Goal: Find contact information: Find contact information

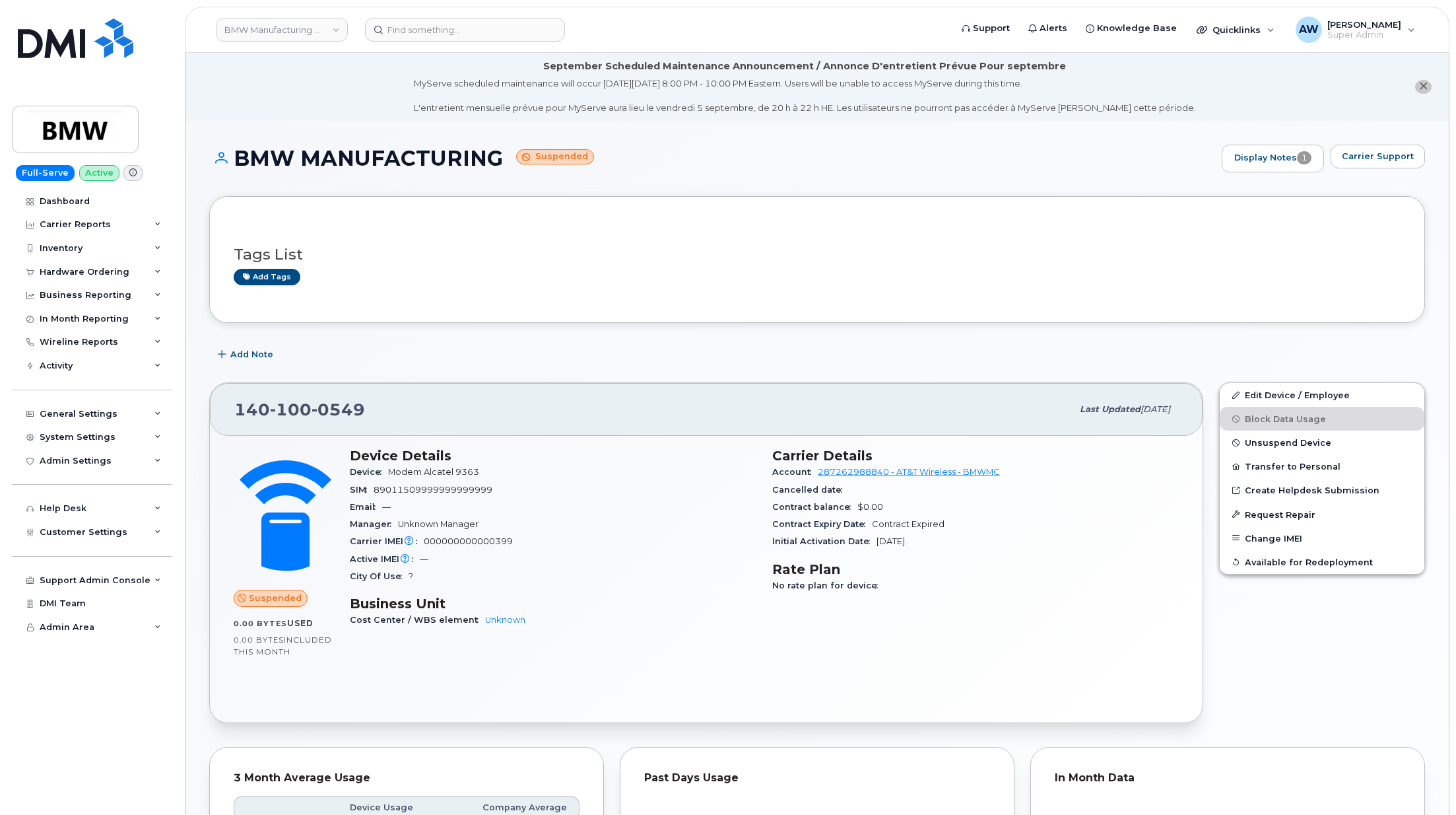
scroll to position [722, 0]
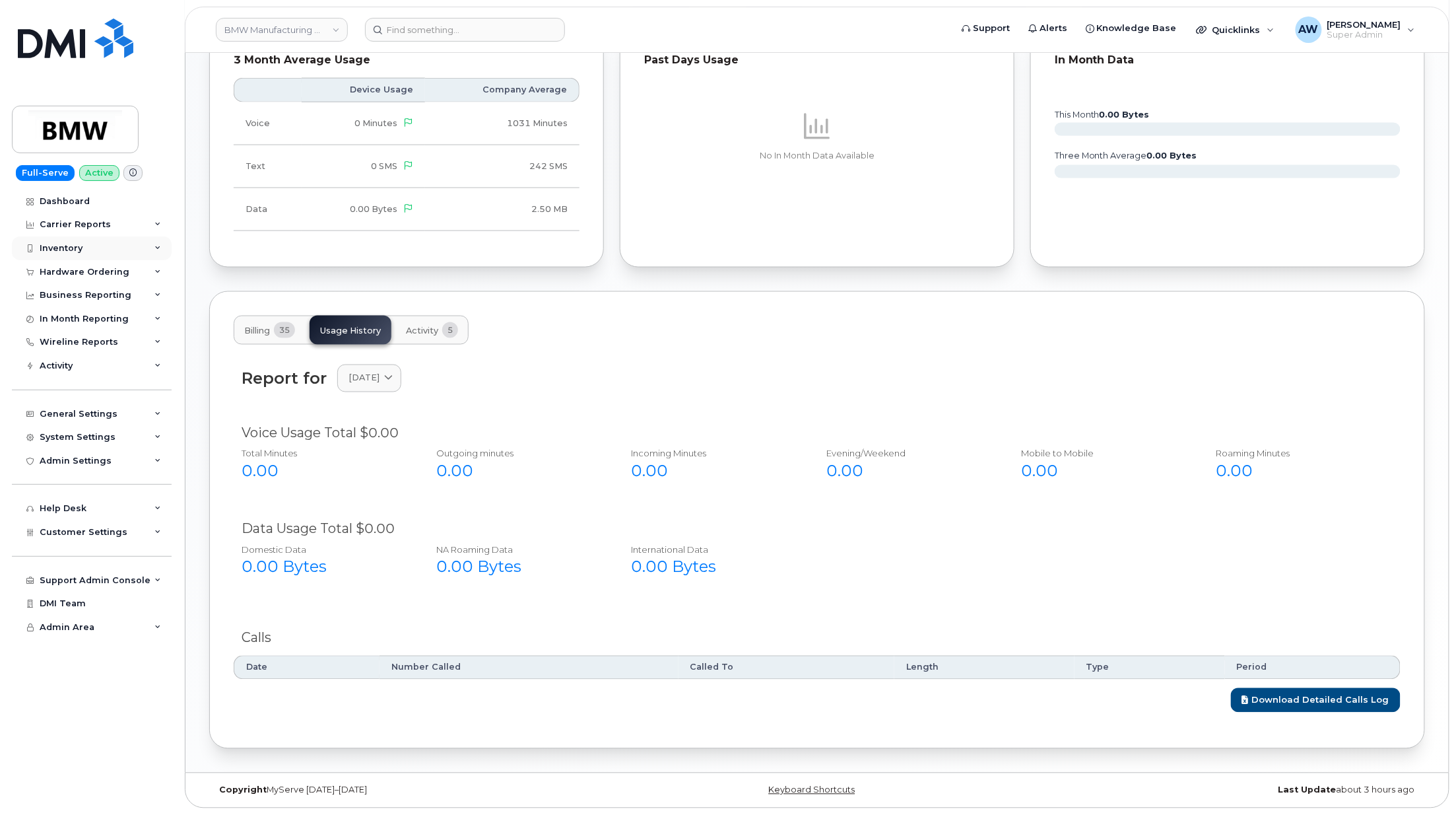
click at [120, 243] on div "Inventory" at bounding box center [92, 248] width 160 height 24
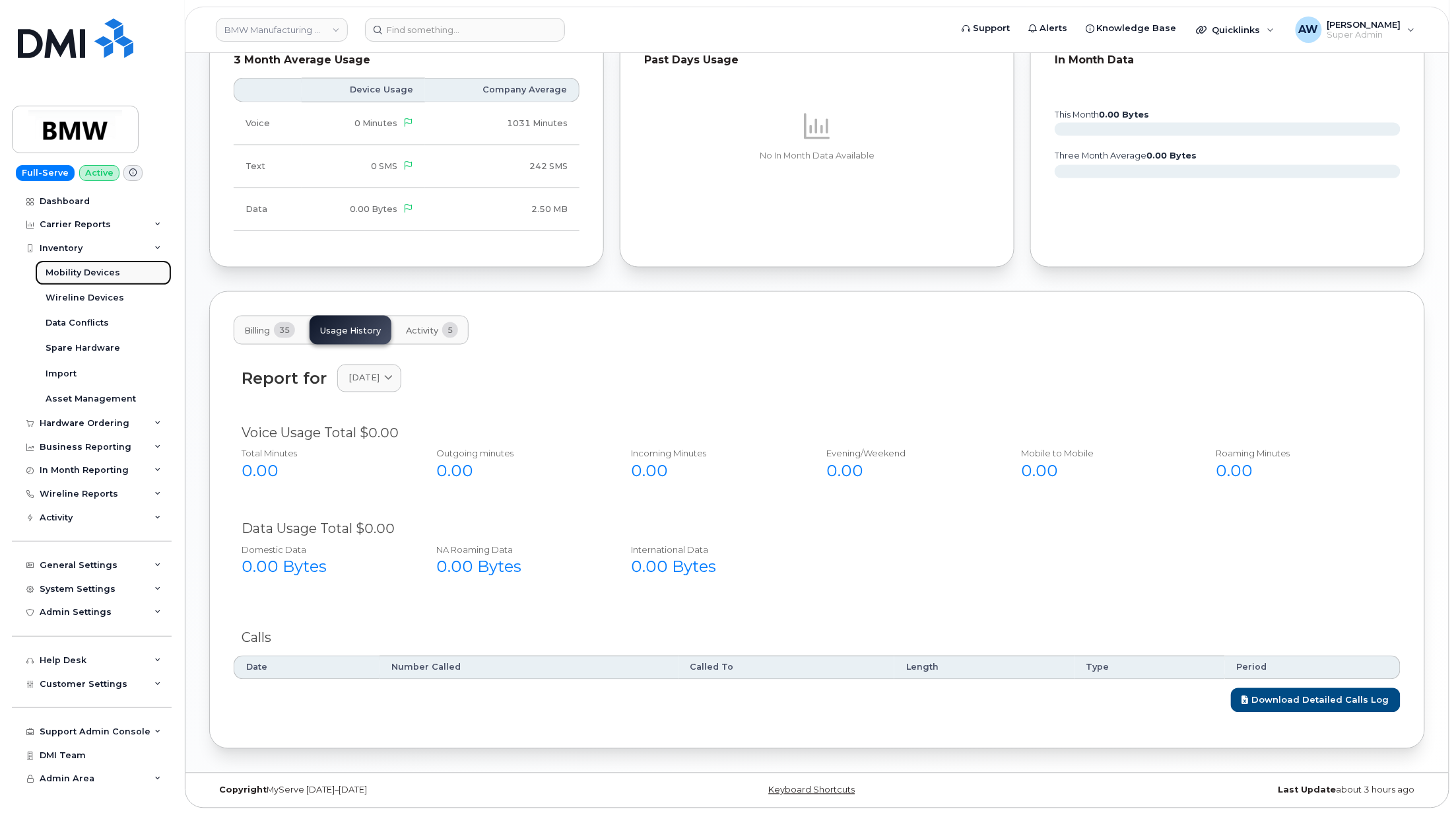
click at [120, 271] on link "Mobility Devices" at bounding box center [103, 273] width 136 height 26
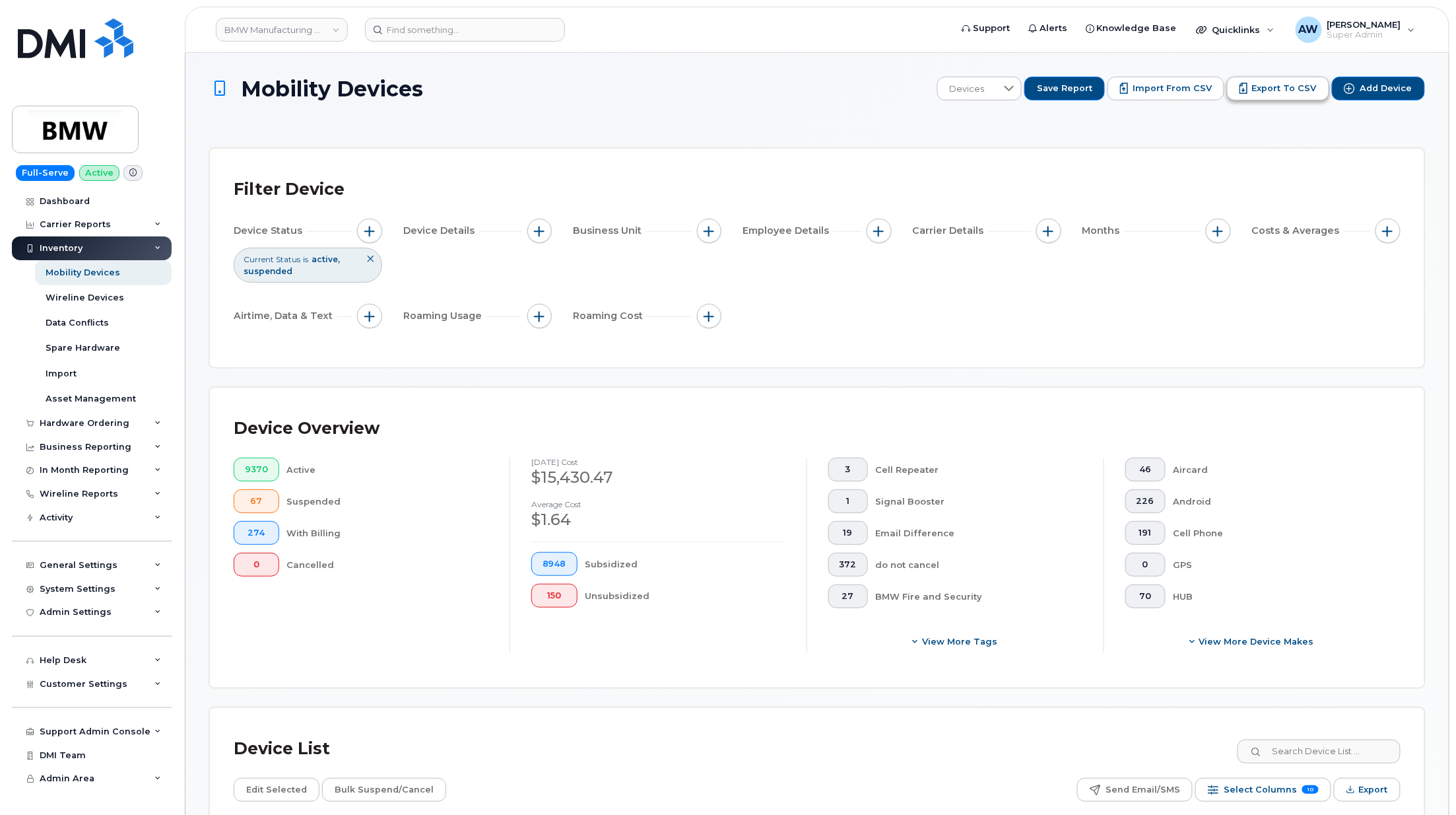
click at [1262, 90] on span "Export to CSV" at bounding box center [1284, 88] width 64 height 12
click at [380, 224] on button "button" at bounding box center [369, 231] width 26 height 26
click at [551, 292] on icon at bounding box center [553, 296] width 10 height 10
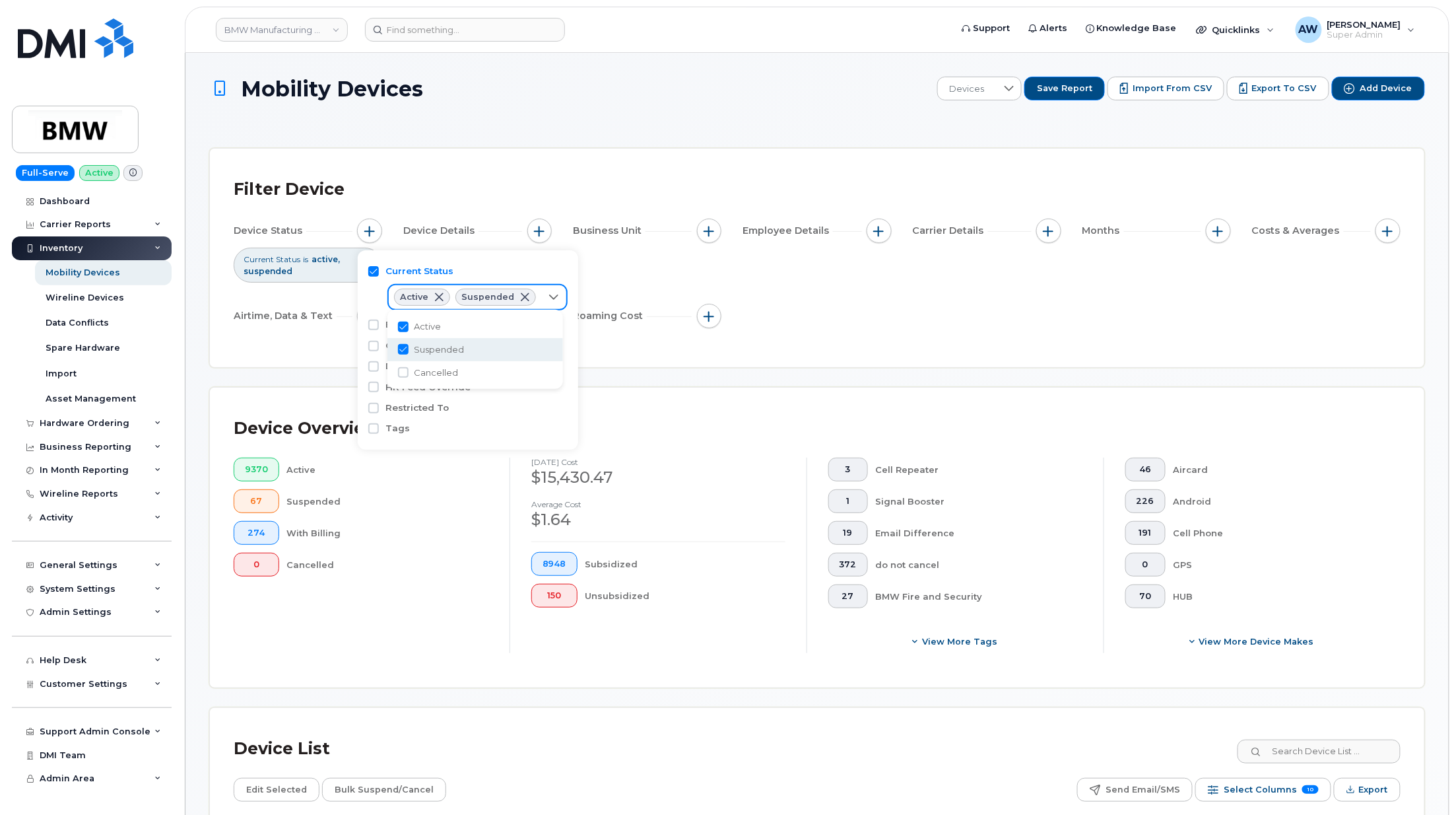
scroll to position [6, 53]
click at [436, 370] on span "Cancelled" at bounding box center [435, 372] width 44 height 12
checkbox input "true"
click at [675, 345] on div "Filter Device Device Status Current Status is active suspended cancelled Device…" at bounding box center [816, 257] width 1214 height 219
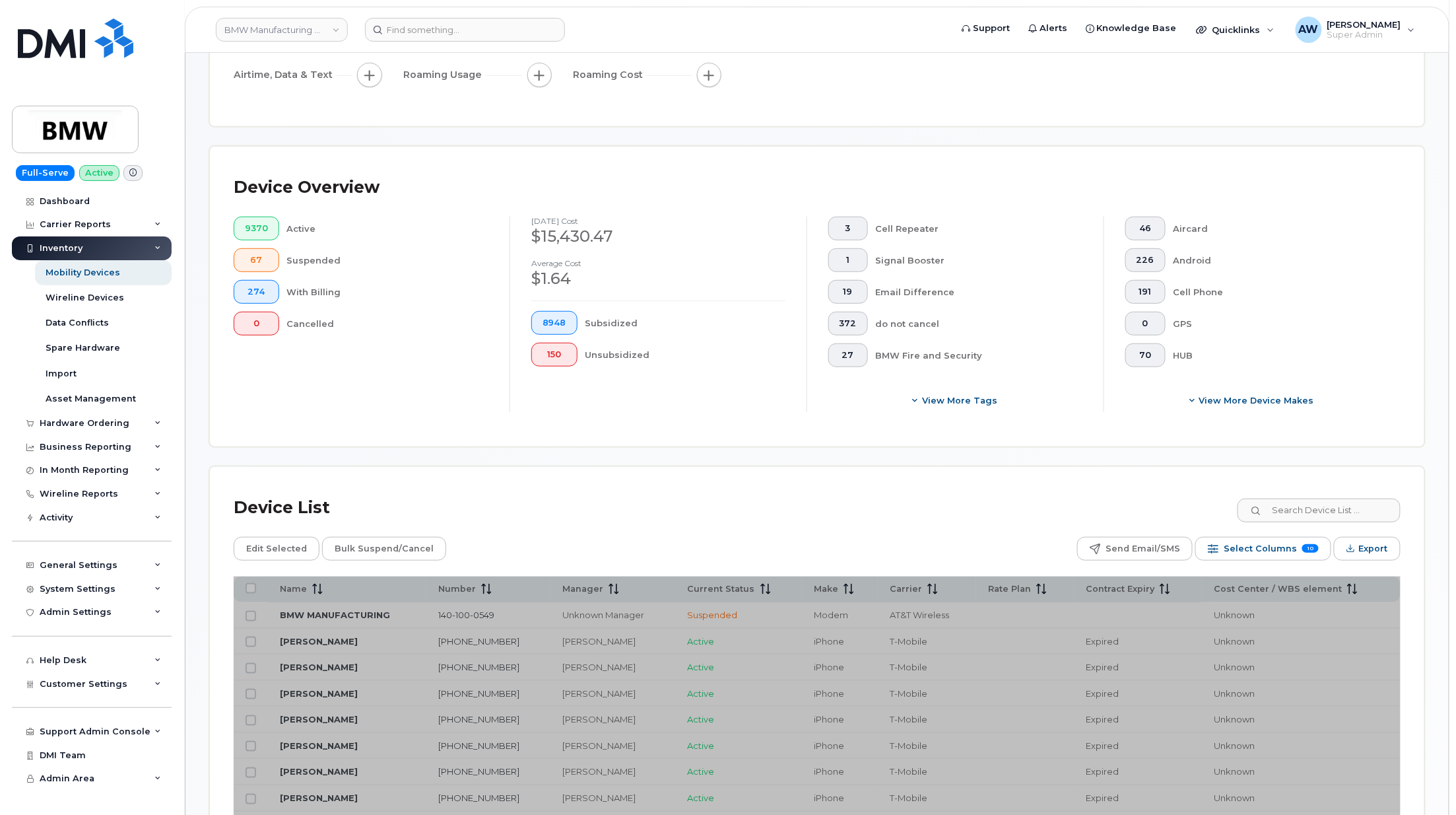
scroll to position [352, 0]
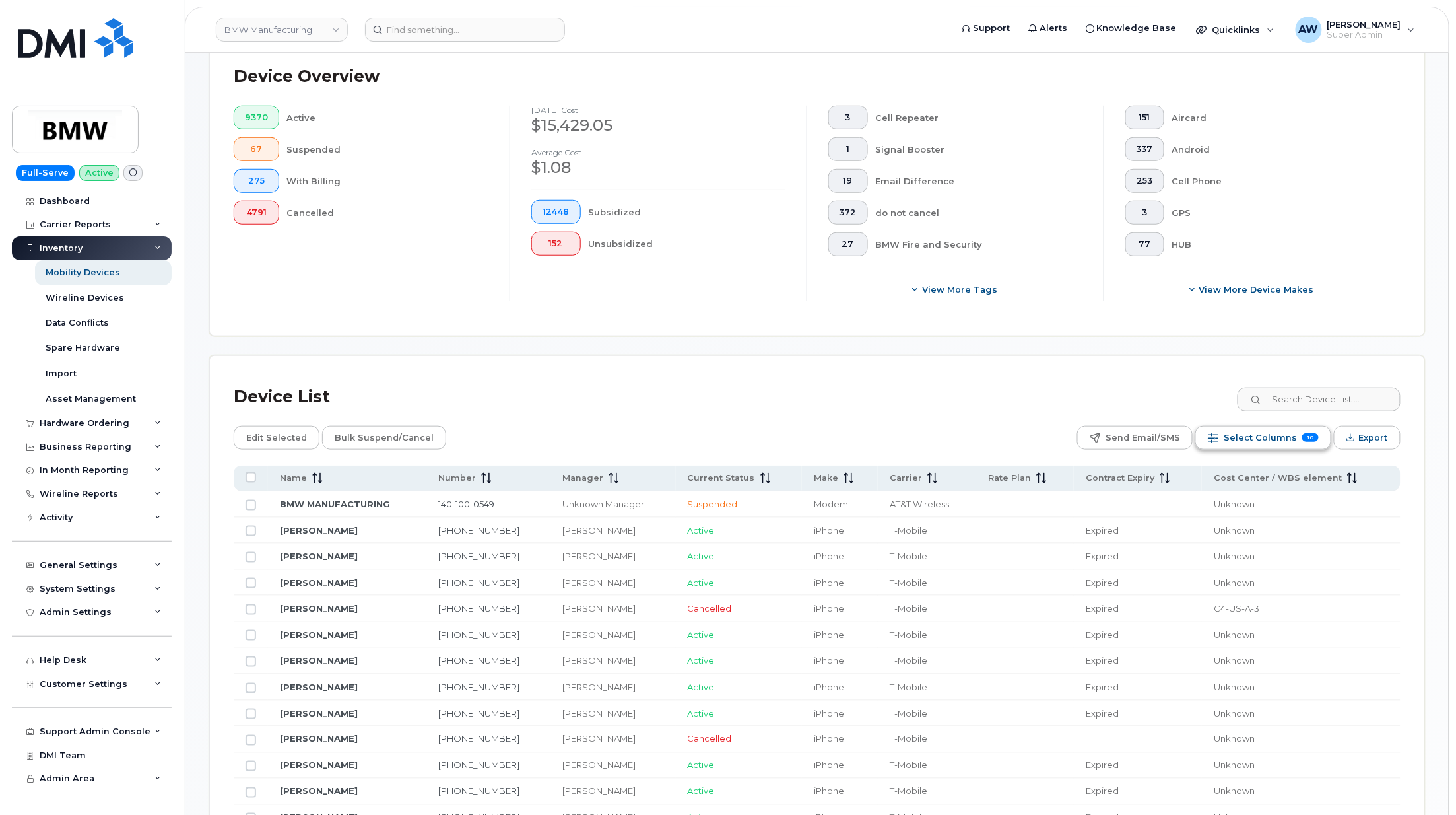
click at [1297, 434] on button "Select Columns 10" at bounding box center [1263, 437] width 136 height 24
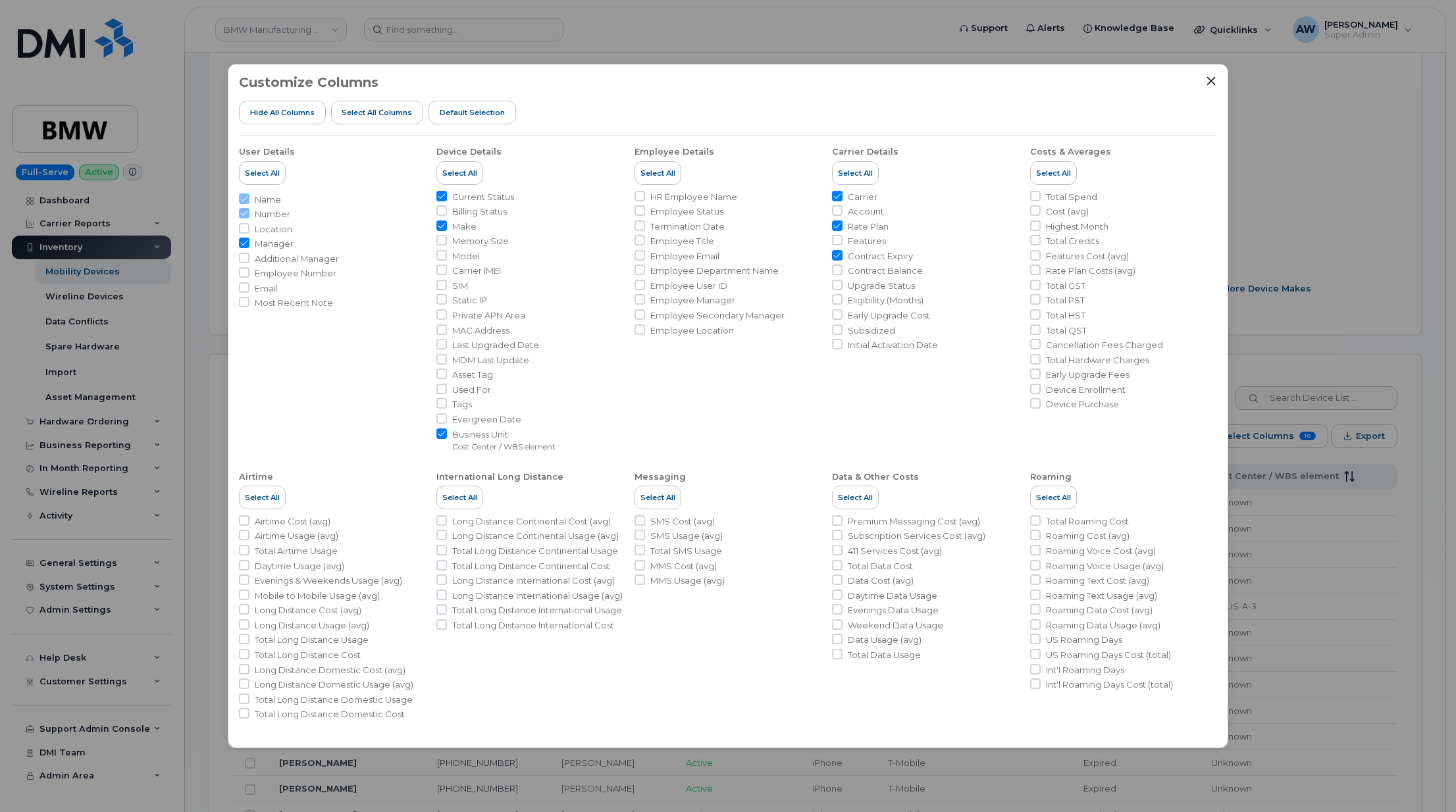
click at [493, 423] on span "Evergreen Date" at bounding box center [486, 419] width 69 height 12
click at [447, 423] on input "Evergreen Date" at bounding box center [441, 418] width 10 height 10
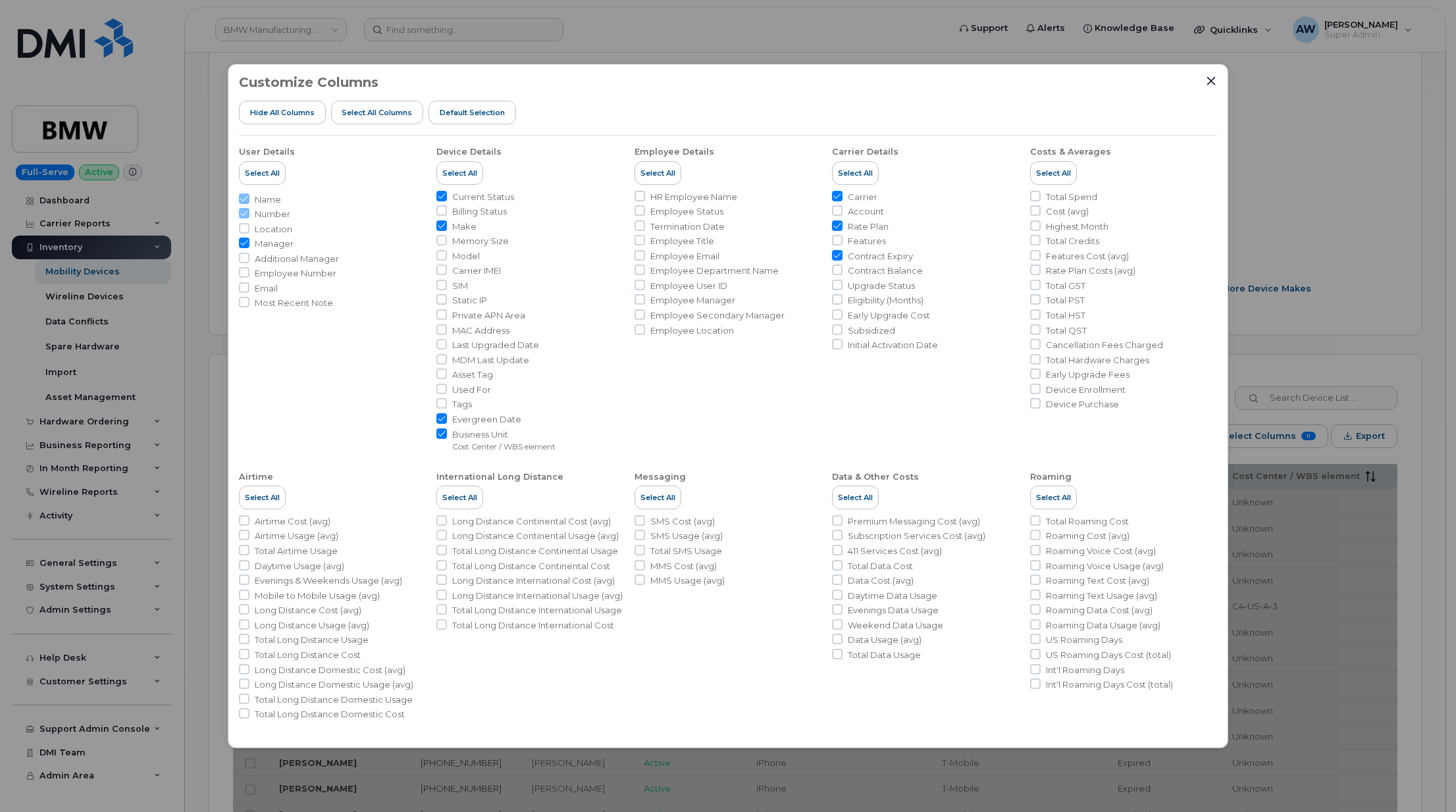
click at [493, 423] on span "Evergreen Date" at bounding box center [486, 419] width 69 height 12
click at [447, 423] on input "Evergreen Date" at bounding box center [441, 418] width 10 height 10
checkbox input "false"
click at [489, 433] on span "Business Unit" at bounding box center [504, 434] width 104 height 12
click at [447, 433] on input "Business Unit Cost Center / WBS element" at bounding box center [441, 433] width 10 height 10
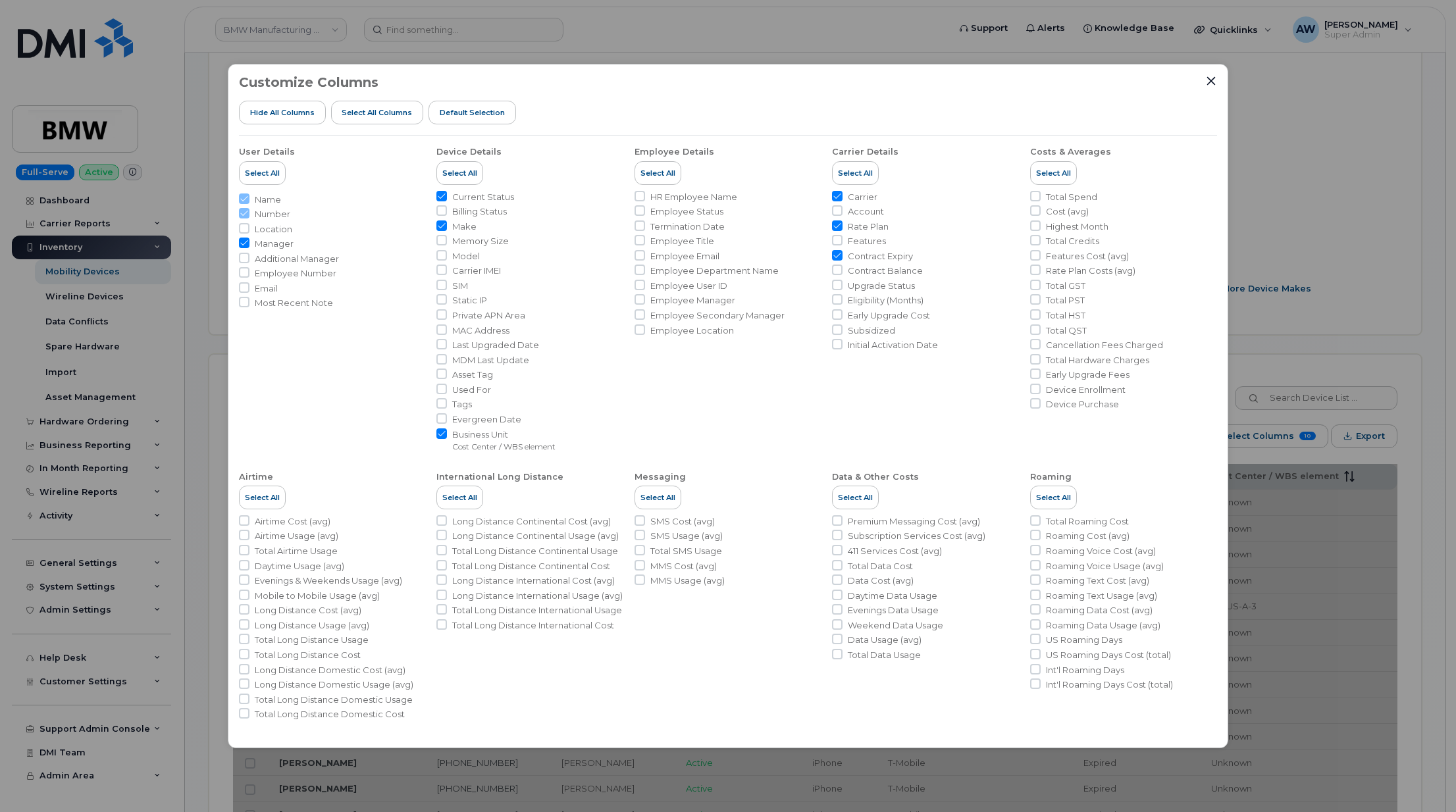
checkbox input "false"
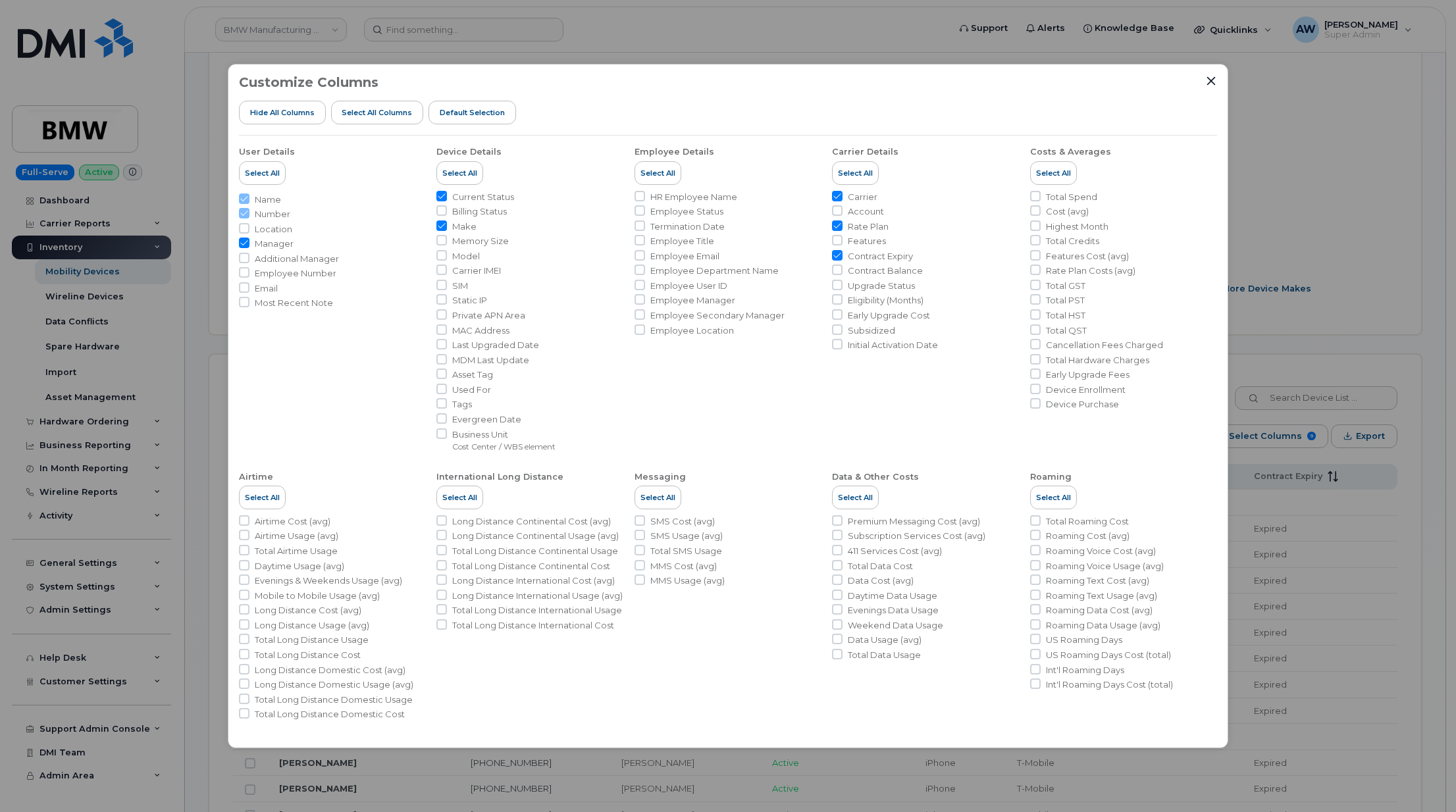
click at [477, 377] on span "Asset Tag" at bounding box center [472, 374] width 41 height 12
click at [447, 377] on input "Asset Tag" at bounding box center [441, 373] width 10 height 10
checkbox input "true"
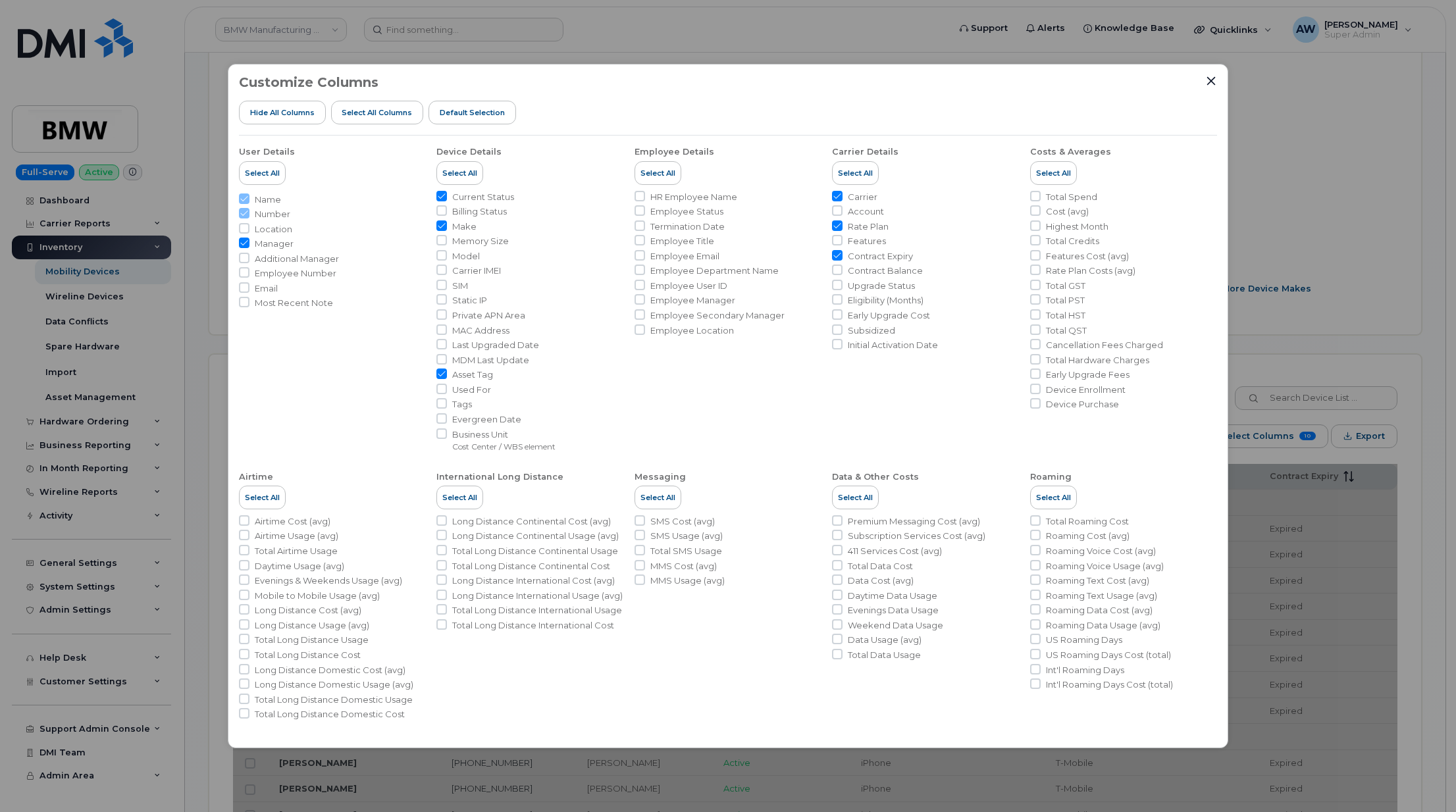
click at [467, 404] on span "Tags" at bounding box center [461, 404] width 20 height 12
click at [447, 404] on input "Tags" at bounding box center [441, 403] width 10 height 10
checkbox input "true"
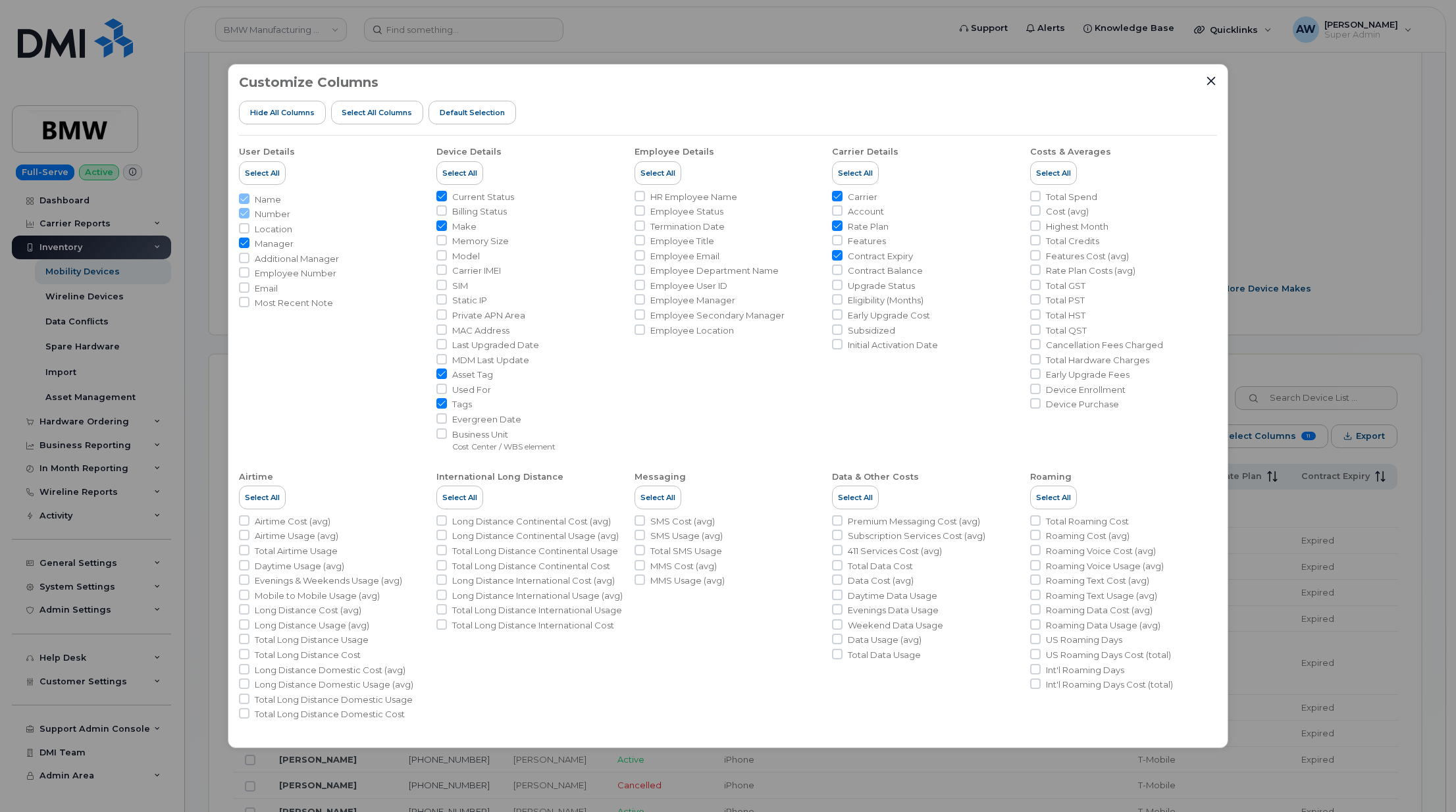
click at [870, 223] on span "Rate Plan" at bounding box center [867, 226] width 41 height 12
click at [843, 223] on input "Rate Plan" at bounding box center [837, 225] width 10 height 10
checkbox input "false"
click at [889, 266] on span "Contract Balance" at bounding box center [885, 270] width 75 height 12
click at [843, 266] on input "Contract Balance" at bounding box center [837, 269] width 10 height 10
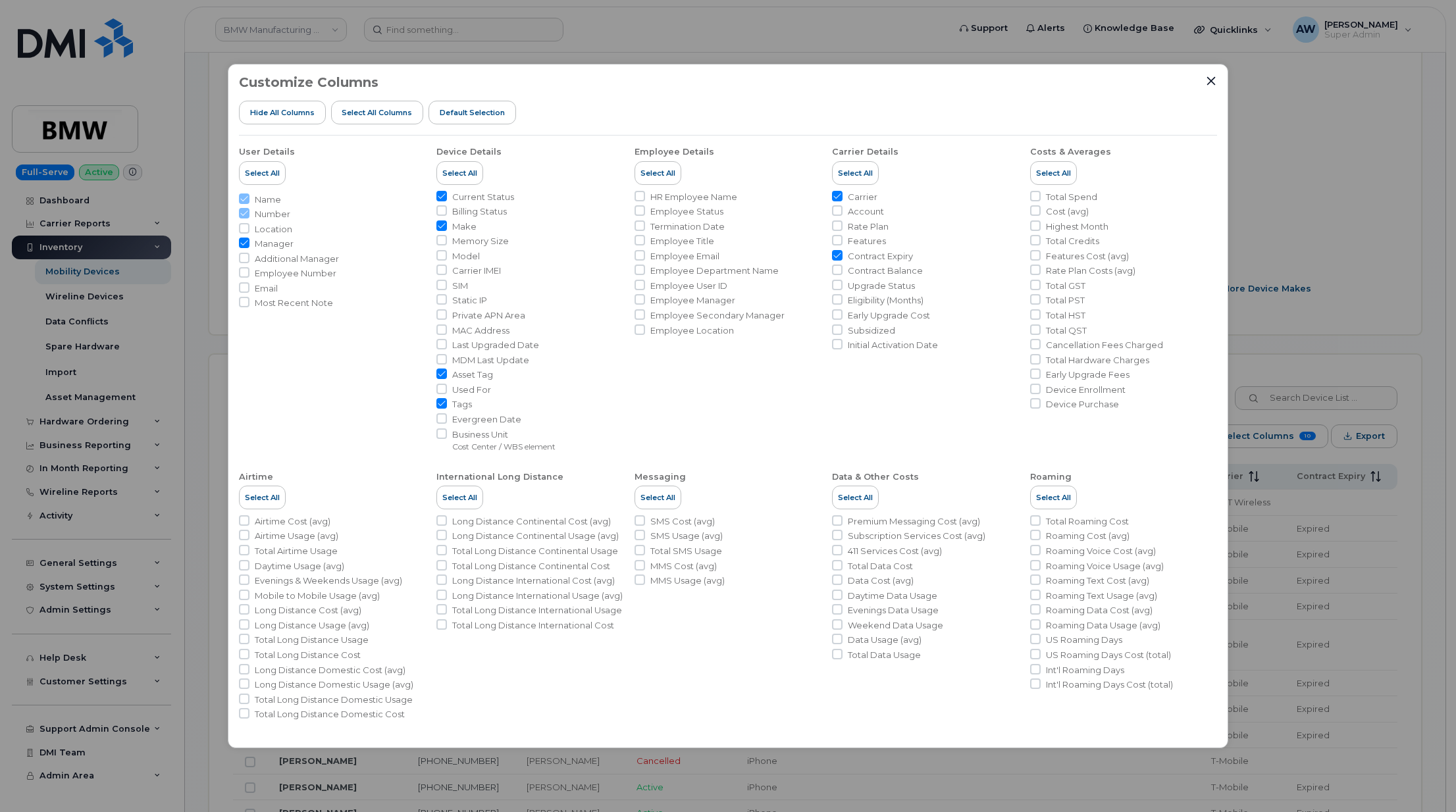
checkbox input "true"
click at [1215, 71] on div "Customize Columns Hide All Columns Select all Columns Default Selection User De…" at bounding box center [728, 406] width 1000 height 684
drag, startPoint x: 1213, startPoint y: 81, endPoint x: 1215, endPoint y: 94, distance: 13.2
click at [1213, 80] on icon "Close" at bounding box center [1211, 80] width 10 height 10
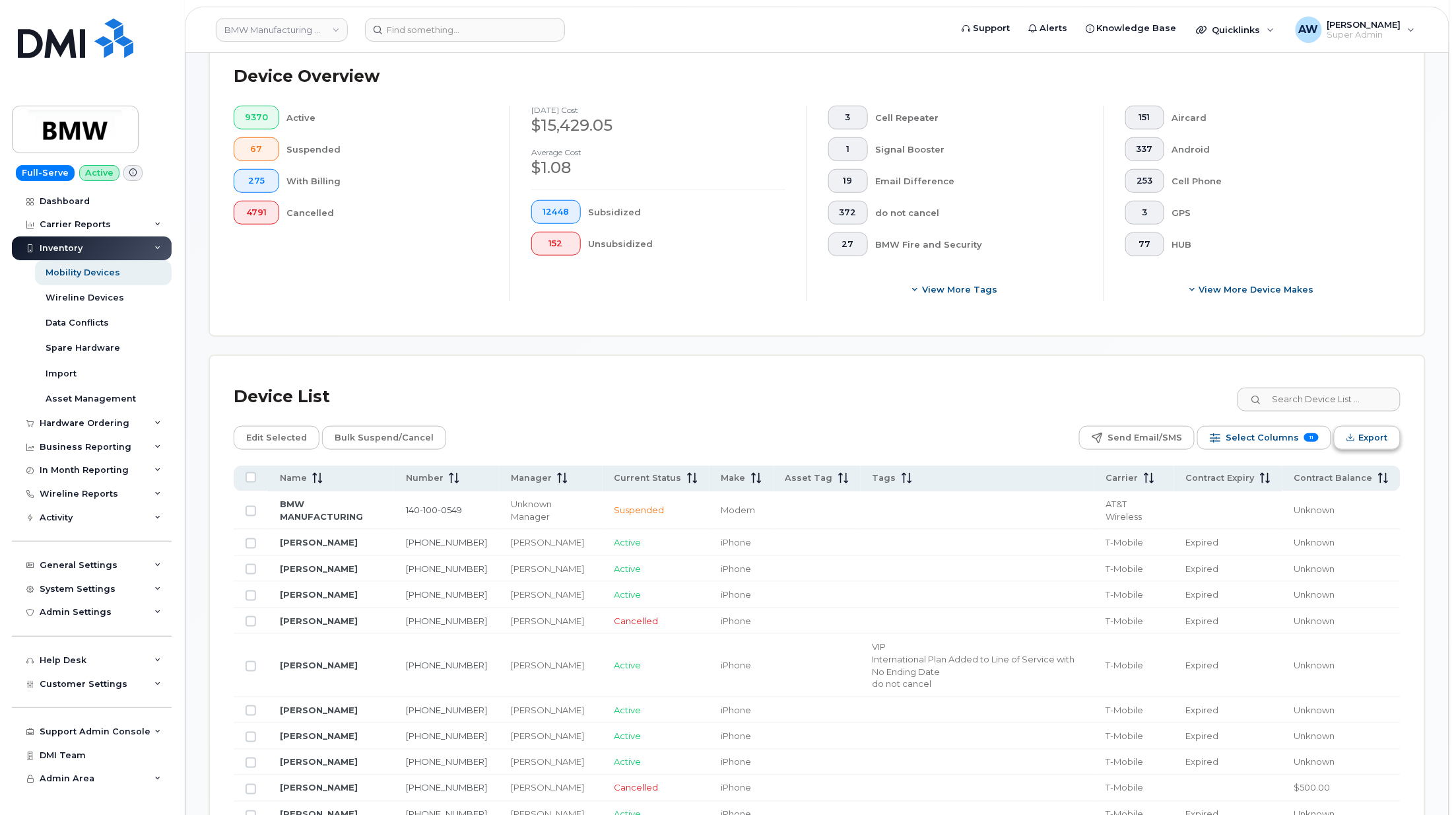
click at [1370, 439] on span "Export" at bounding box center [1373, 437] width 29 height 20
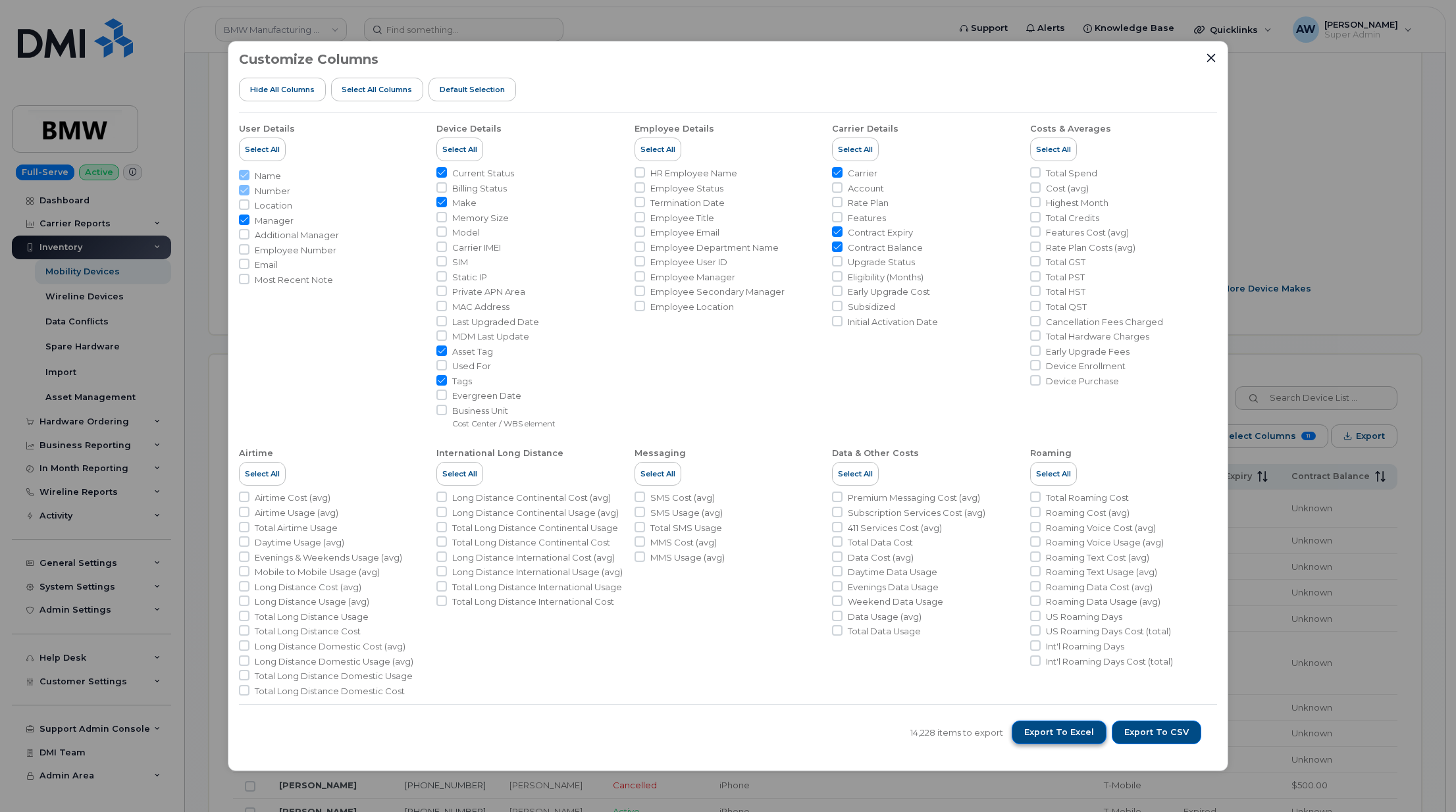
click at [1075, 736] on span "Export to Excel" at bounding box center [1059, 732] width 70 height 12
click at [643, 80] on div "Customize Columns Hide All Columns Select all Columns Default Selection" at bounding box center [728, 82] width 978 height 60
click at [125, 246] on div "Customize Columns Hide All Columns Select all Columns Default Selection User De…" at bounding box center [728, 406] width 1456 height 812
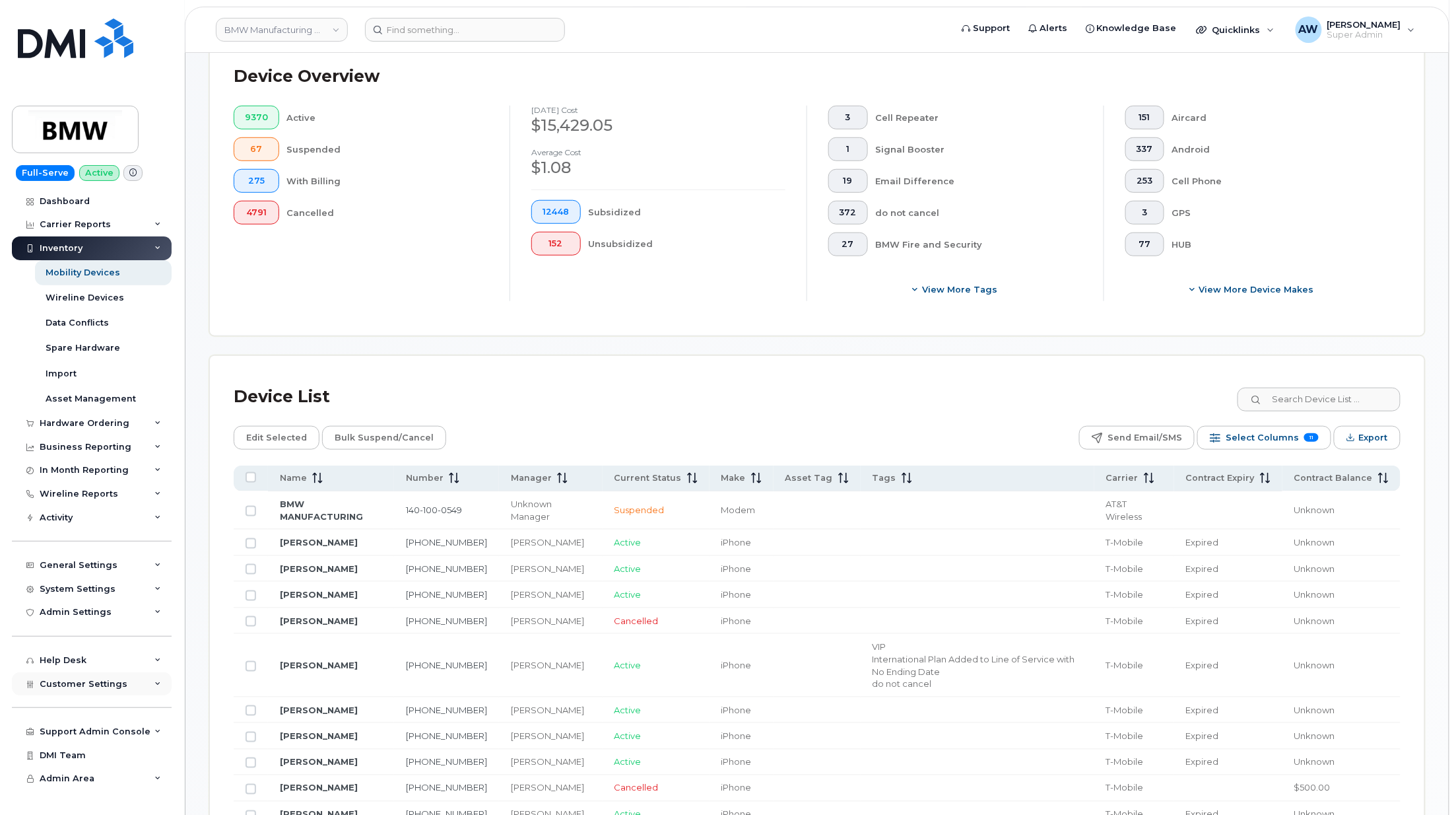
click at [116, 678] on div "Customer Settings" at bounding box center [92, 683] width 160 height 24
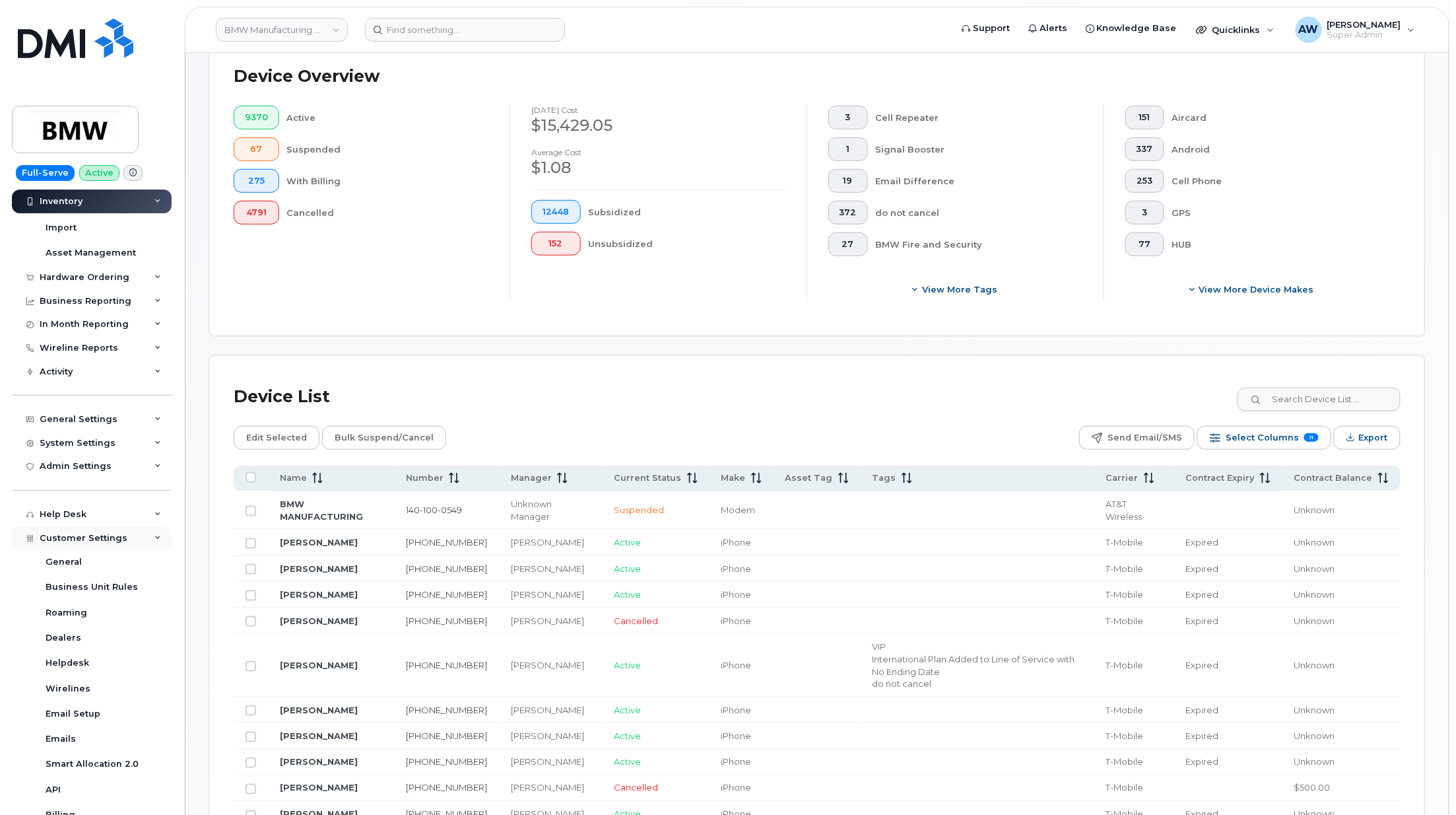
scroll to position [352, 0]
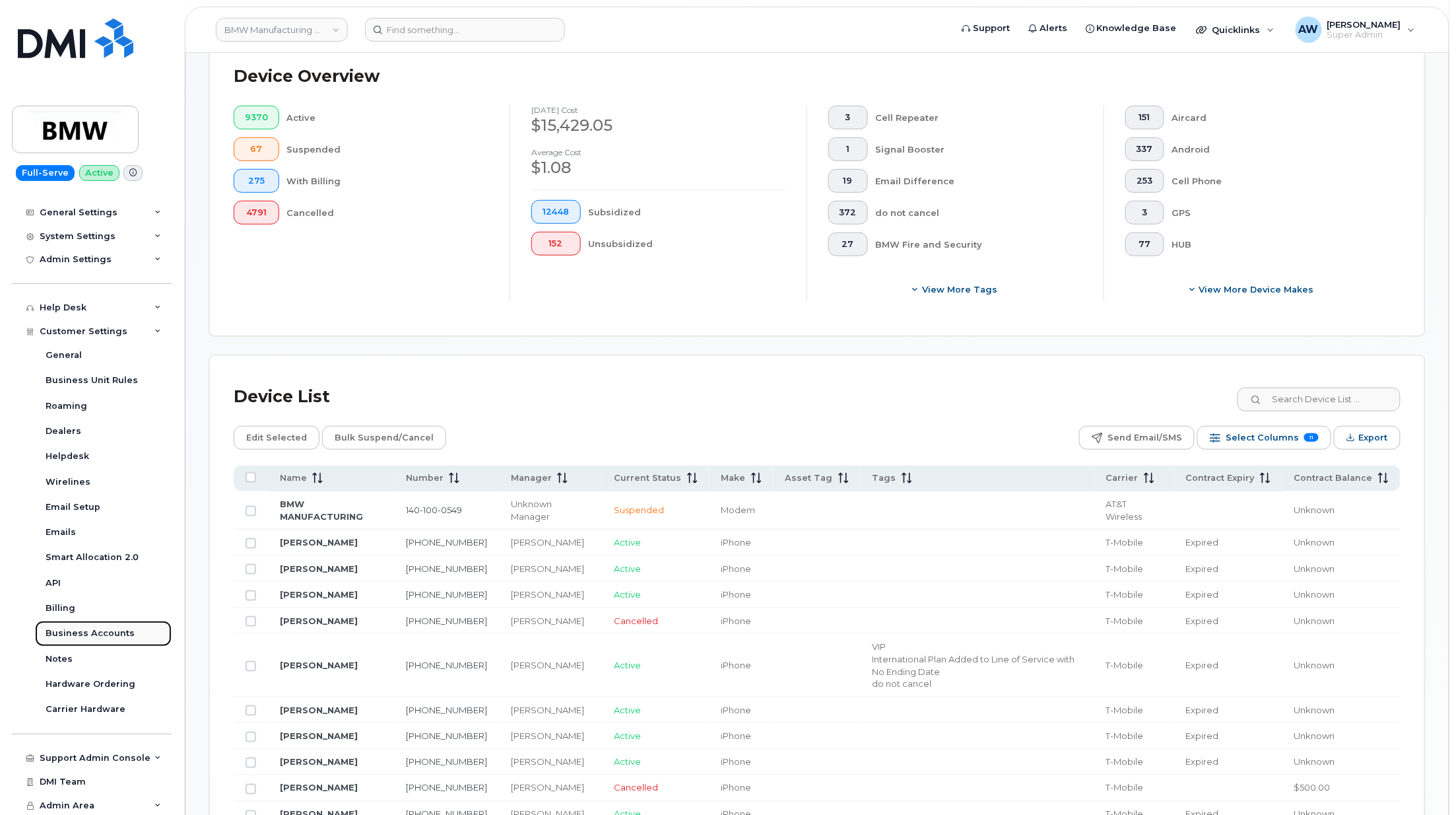
click at [119, 635] on div "Business Accounts" at bounding box center [90, 633] width 89 height 12
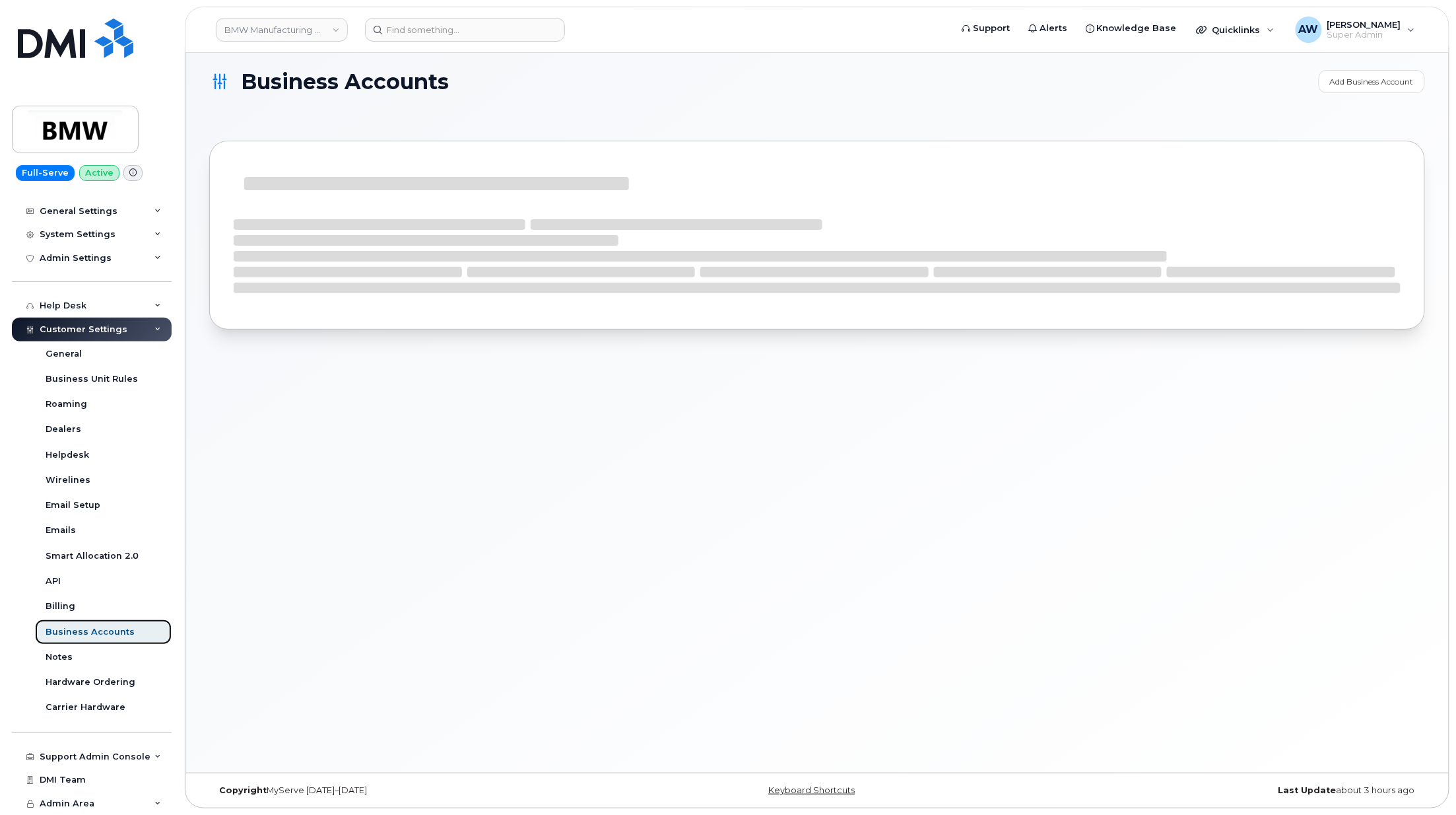
scroll to position [201, 0]
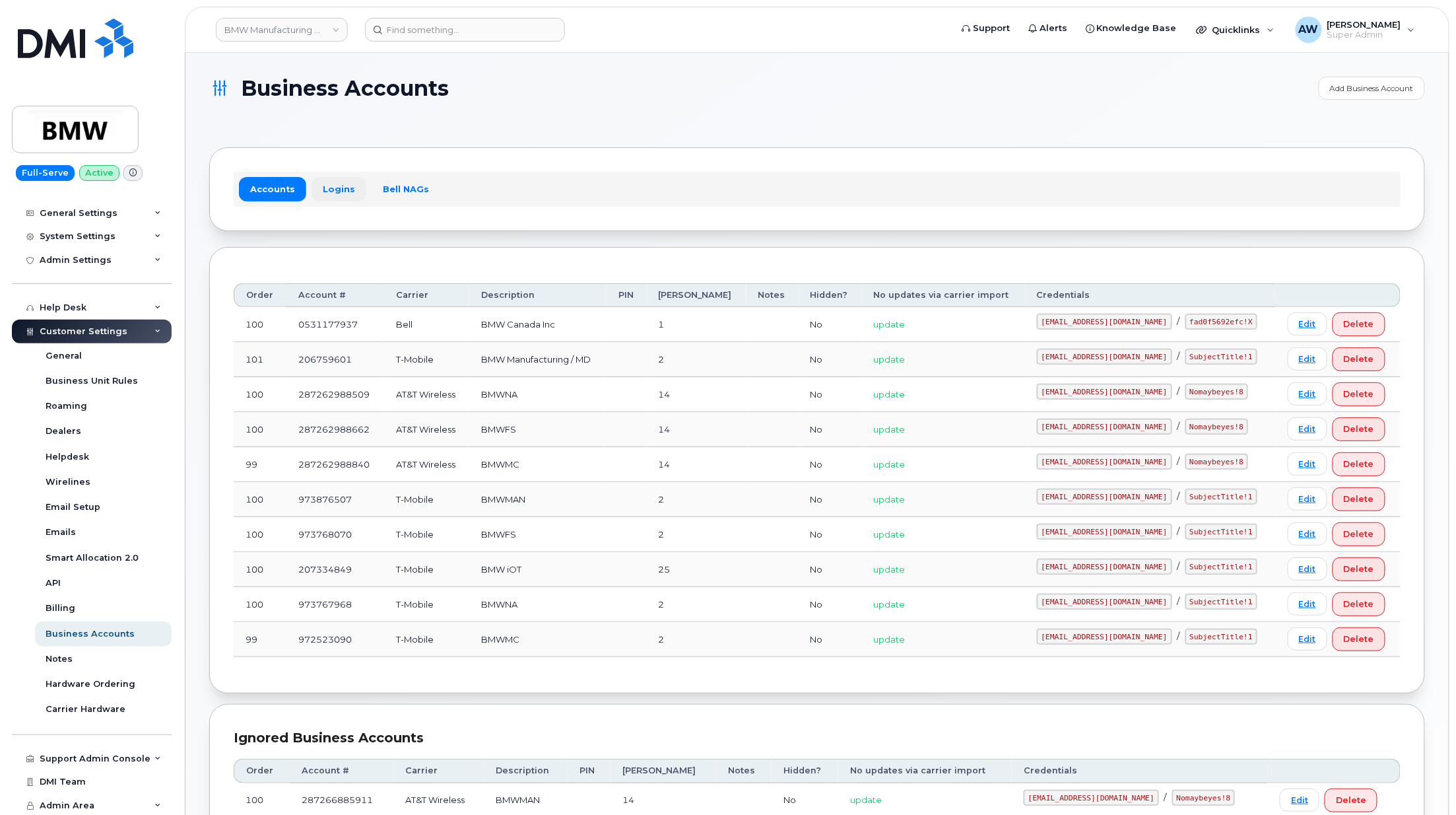
click at [337, 178] on link "Logins" at bounding box center [339, 188] width 55 height 24
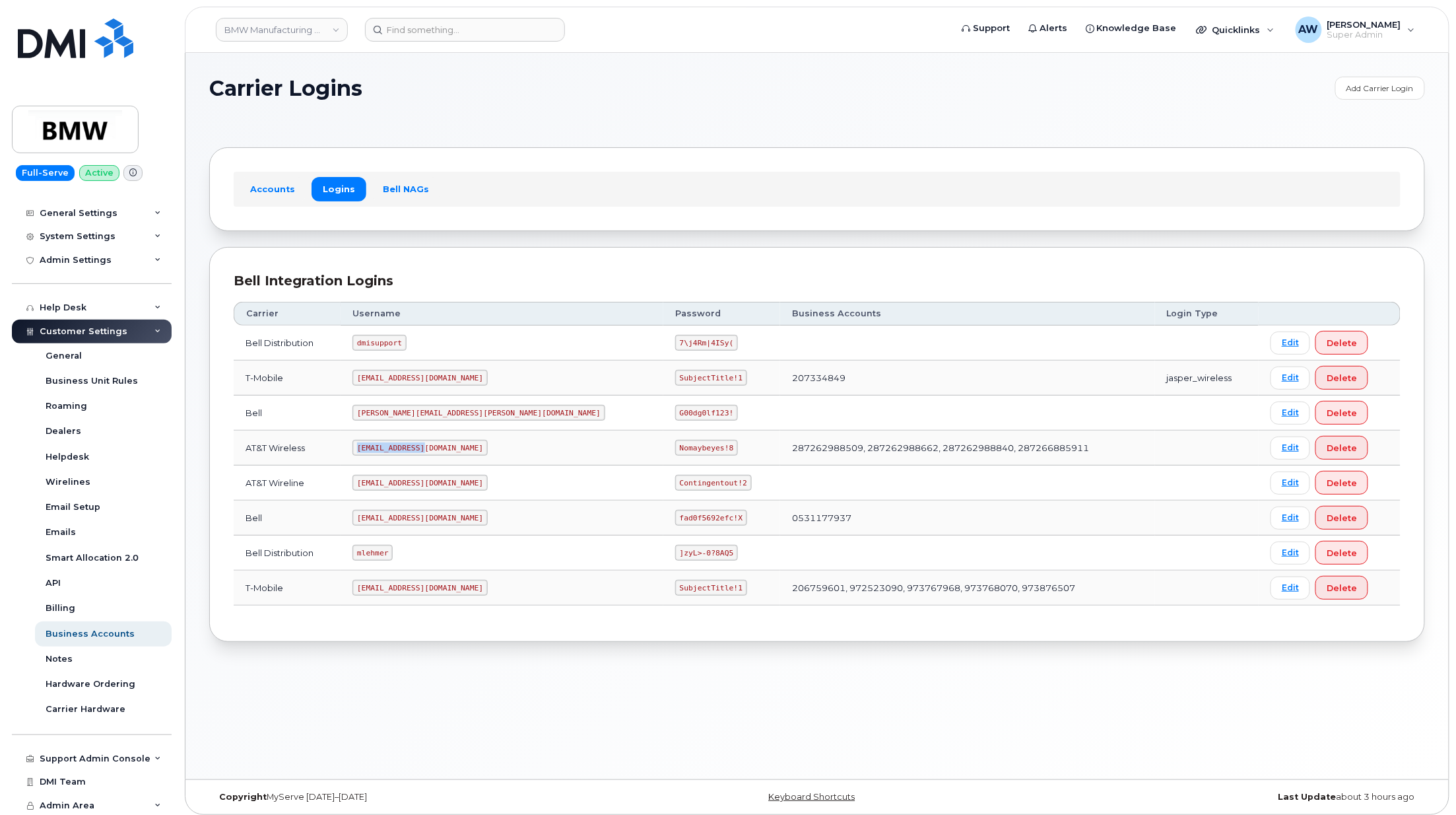
drag, startPoint x: 380, startPoint y: 452, endPoint x: 444, endPoint y: 447, distance: 64.2
click at [444, 447] on code "MS-BMW@dminc.com" at bounding box center [419, 448] width 135 height 16
drag, startPoint x: 445, startPoint y: 450, endPoint x: 374, endPoint y: 450, distance: 71.0
click at [374, 450] on td "MS-BMW@dminc.com" at bounding box center [501, 448] width 323 height 35
copy code "MS-BMW@dminc.com"
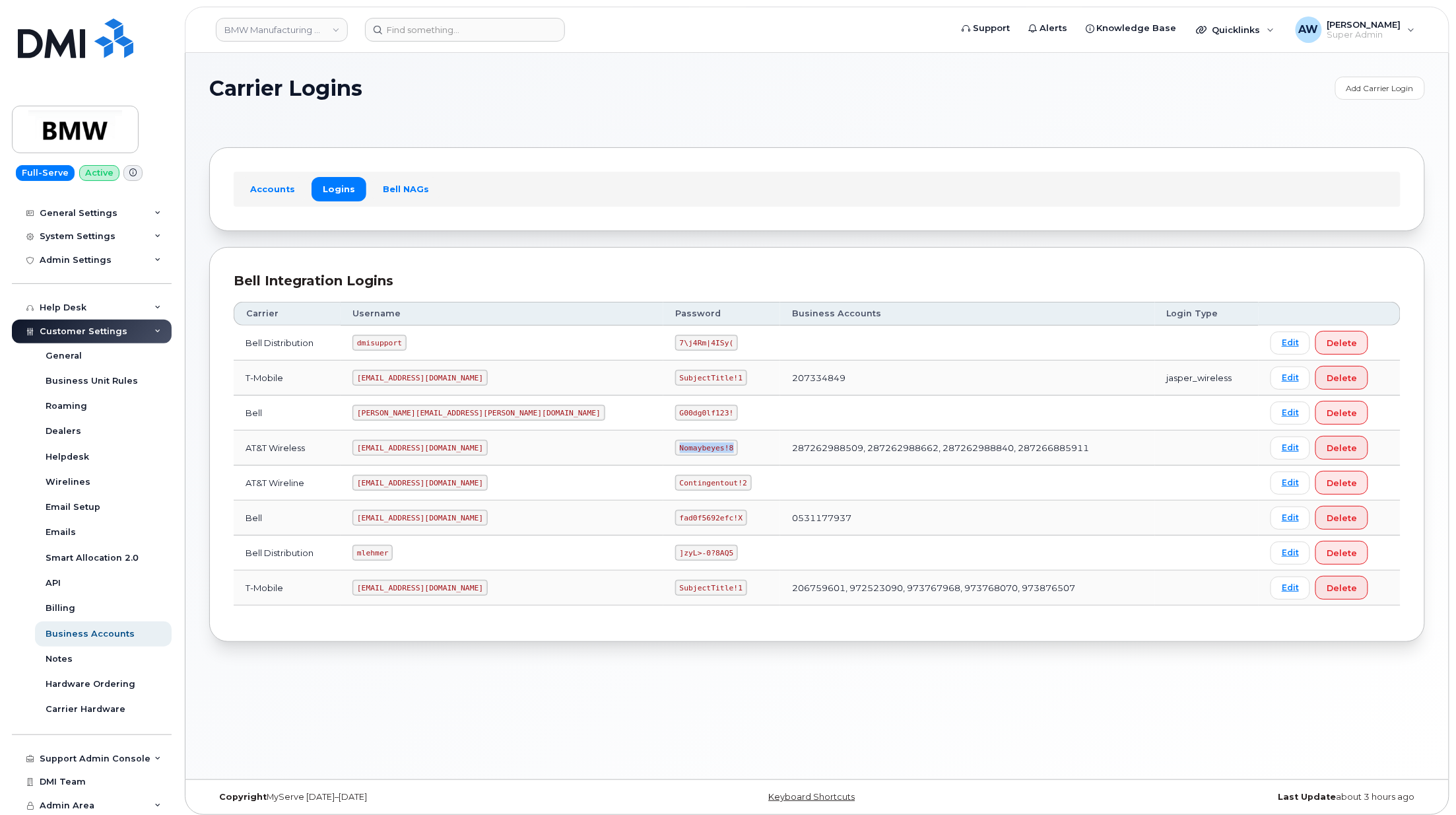
drag, startPoint x: 547, startPoint y: 452, endPoint x: 597, endPoint y: 455, distance: 50.1
click at [675, 455] on code "Nomaybeyes!8" at bounding box center [707, 448] width 62 height 16
copy code "Nomaybeyes!8"
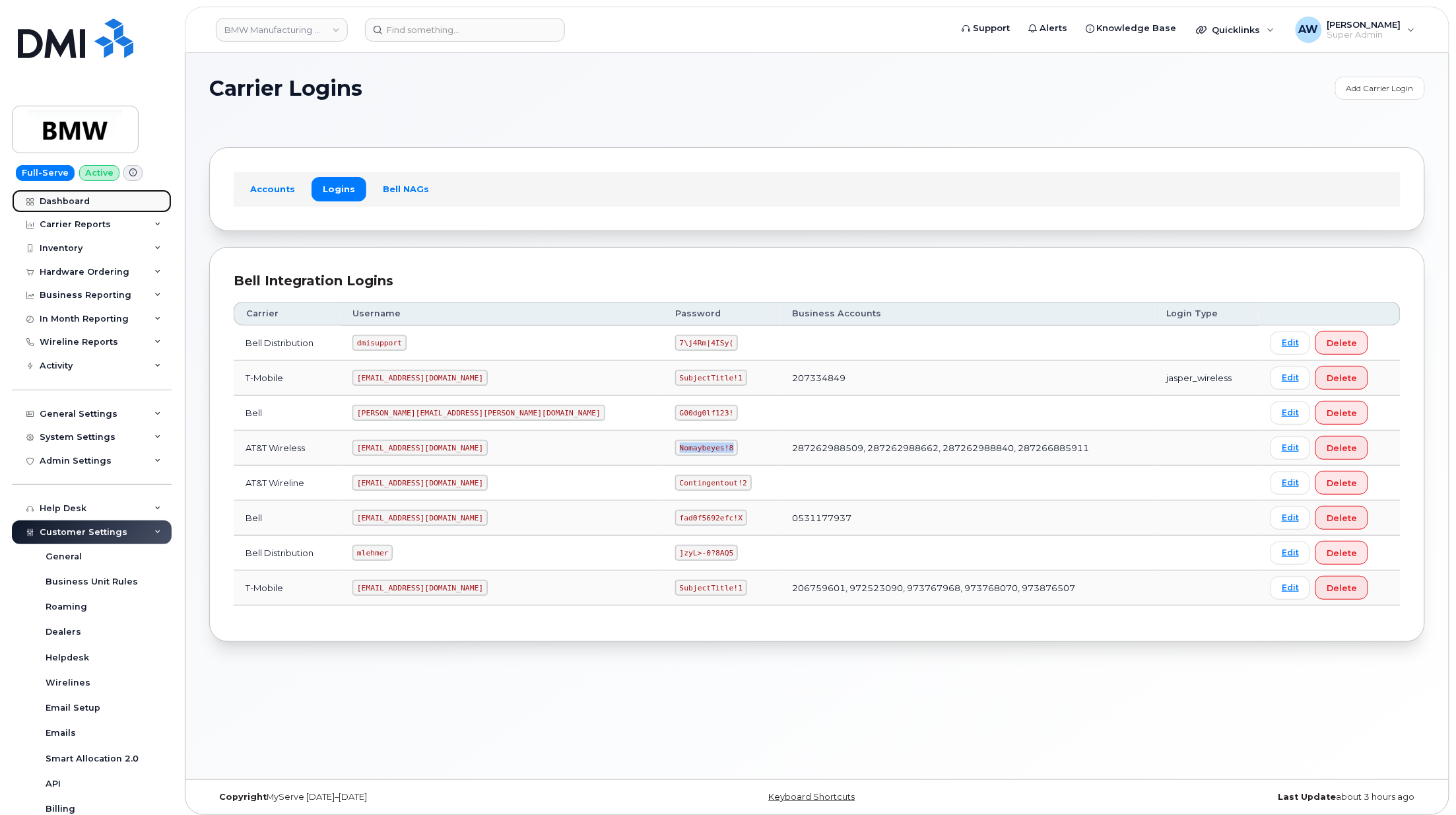
click at [83, 196] on div "Dashboard" at bounding box center [64, 201] width 50 height 10
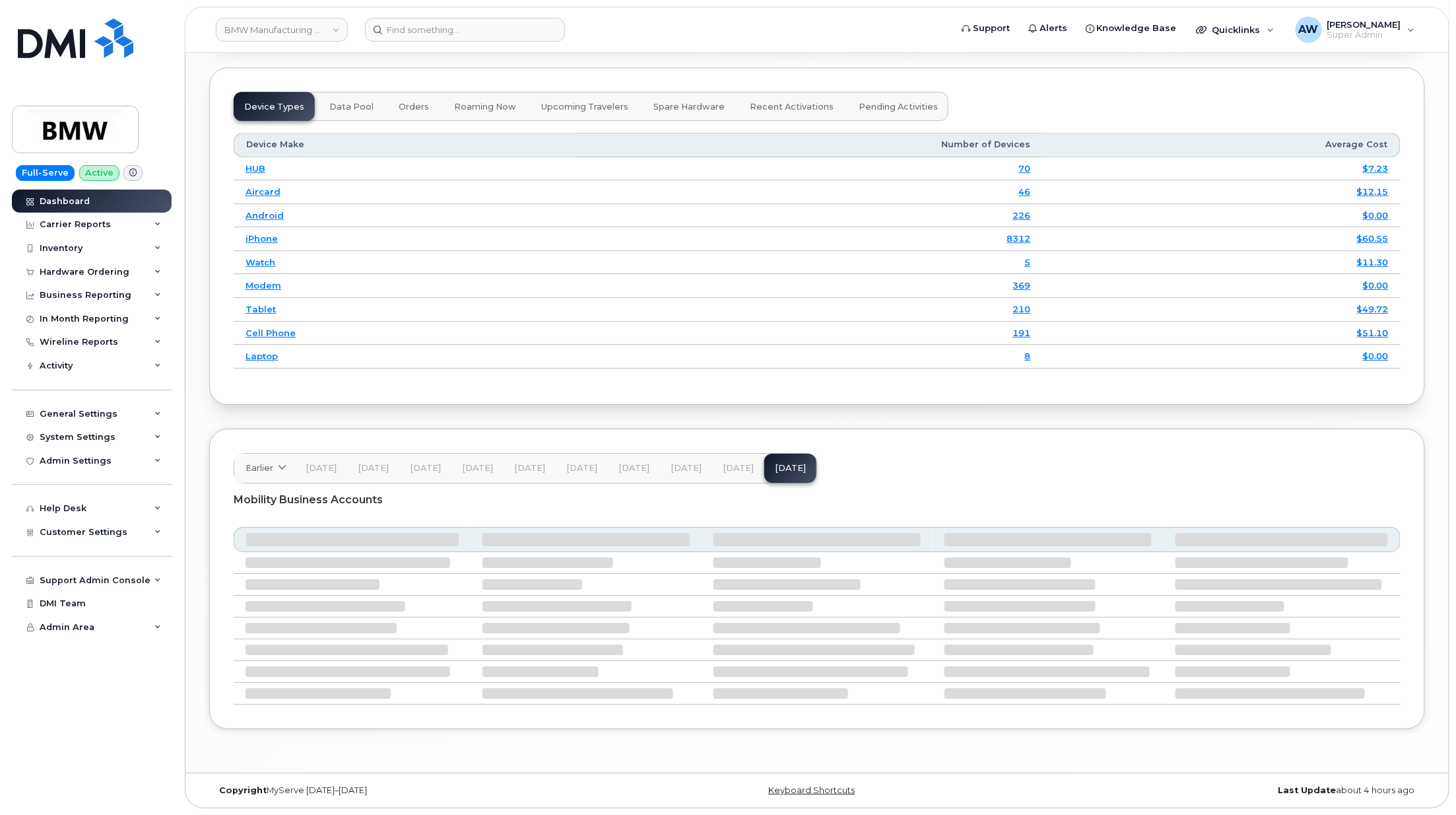
scroll to position [1772, 0]
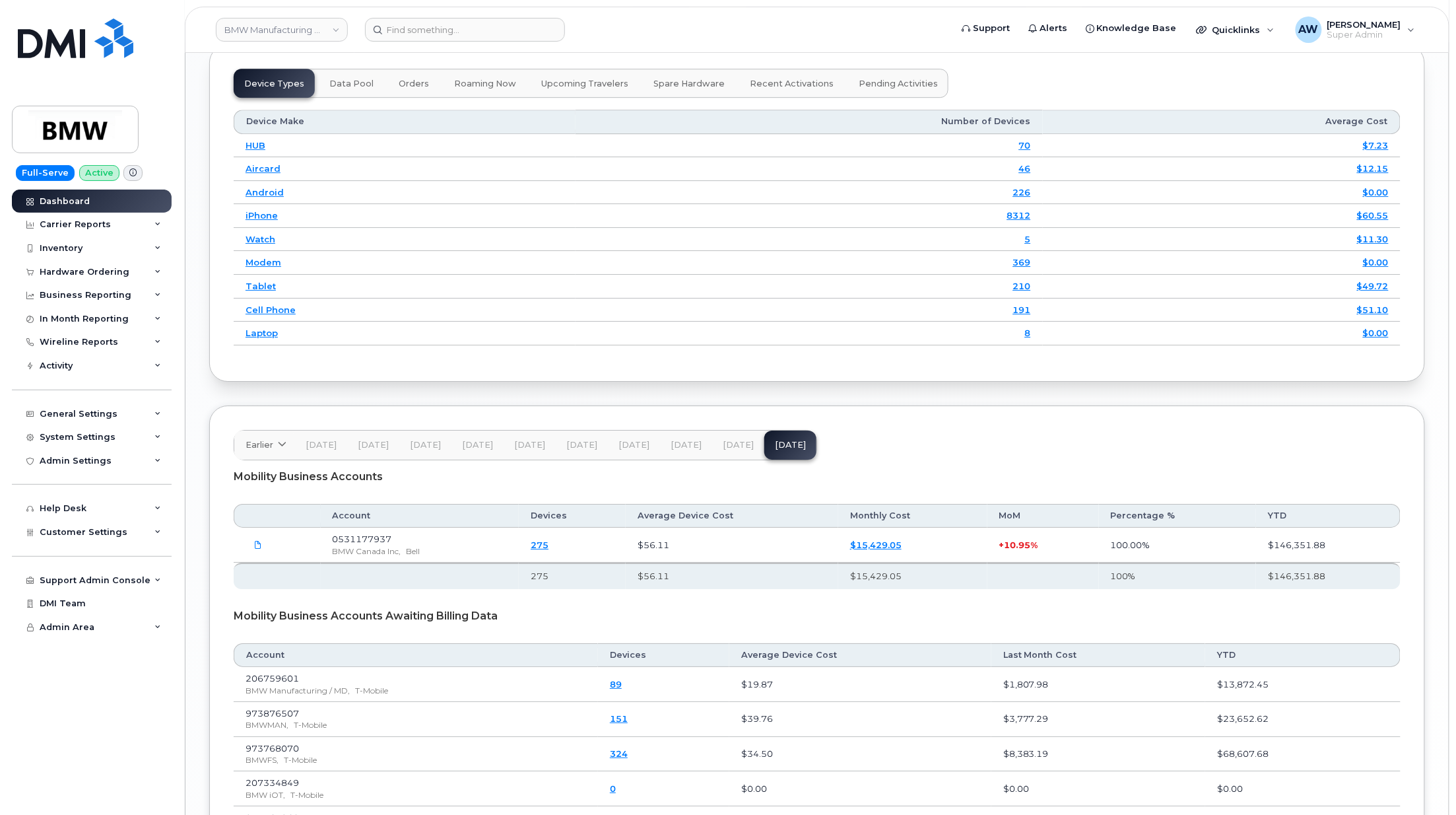
click at [741, 451] on span "[DATE]" at bounding box center [738, 445] width 31 height 10
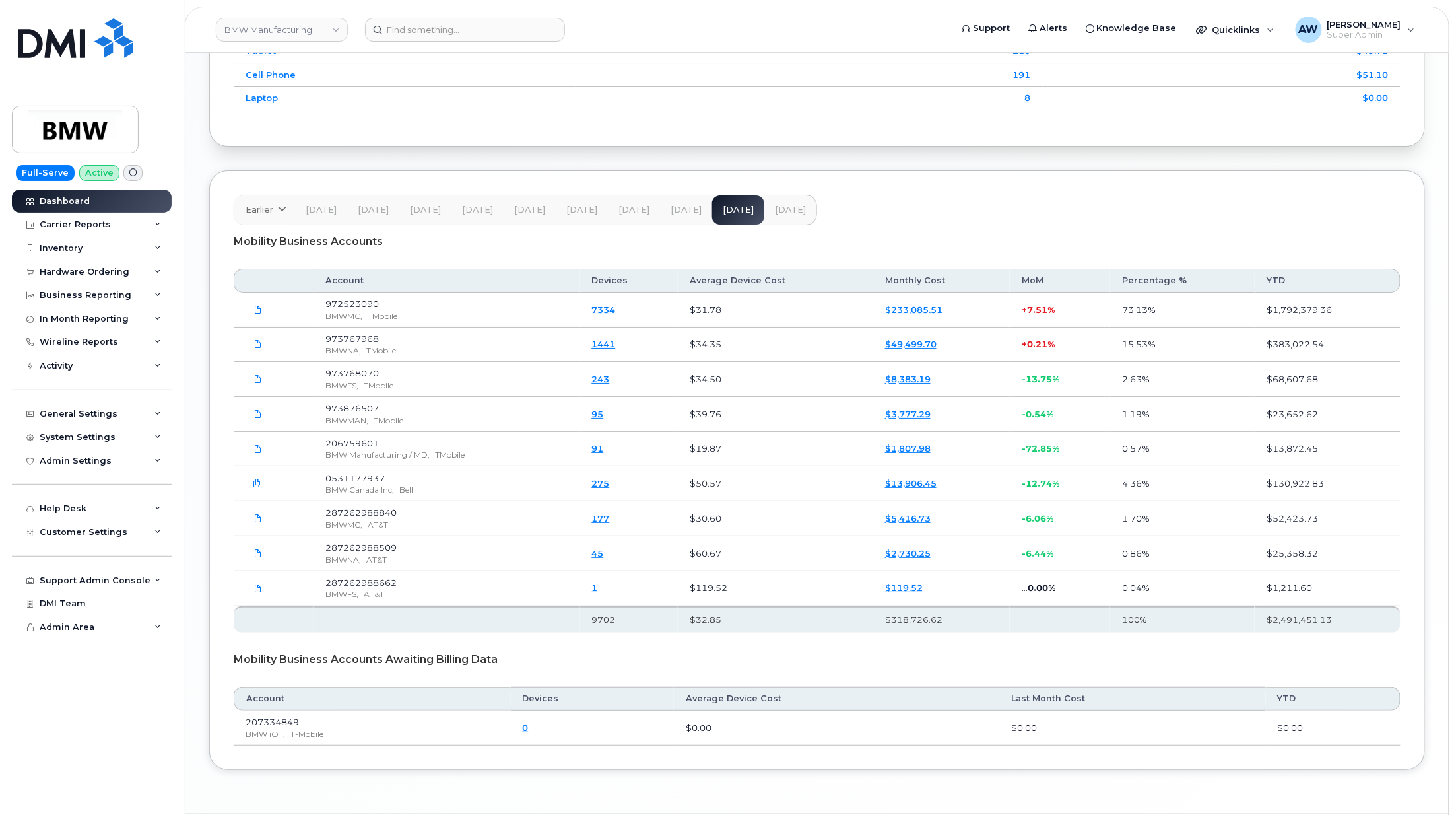
scroll to position [2036, 0]
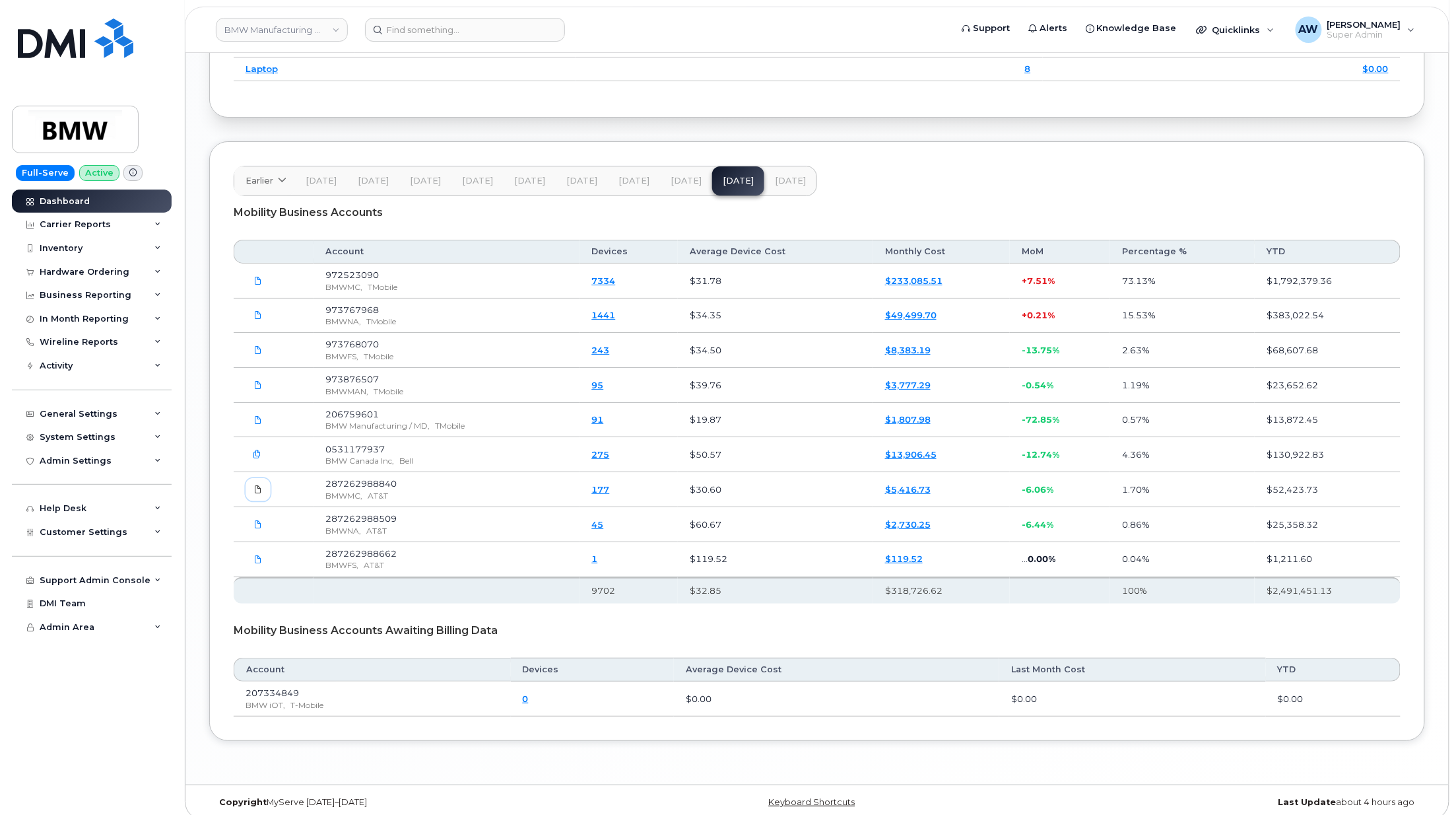
click at [256, 493] on icon at bounding box center [258, 489] width 8 height 8
click at [262, 528] on icon at bounding box center [258, 524] width 8 height 8
click at [261, 571] on link at bounding box center [257, 558] width 26 height 23
